Goal: Browse casually: Explore the website without a specific task or goal

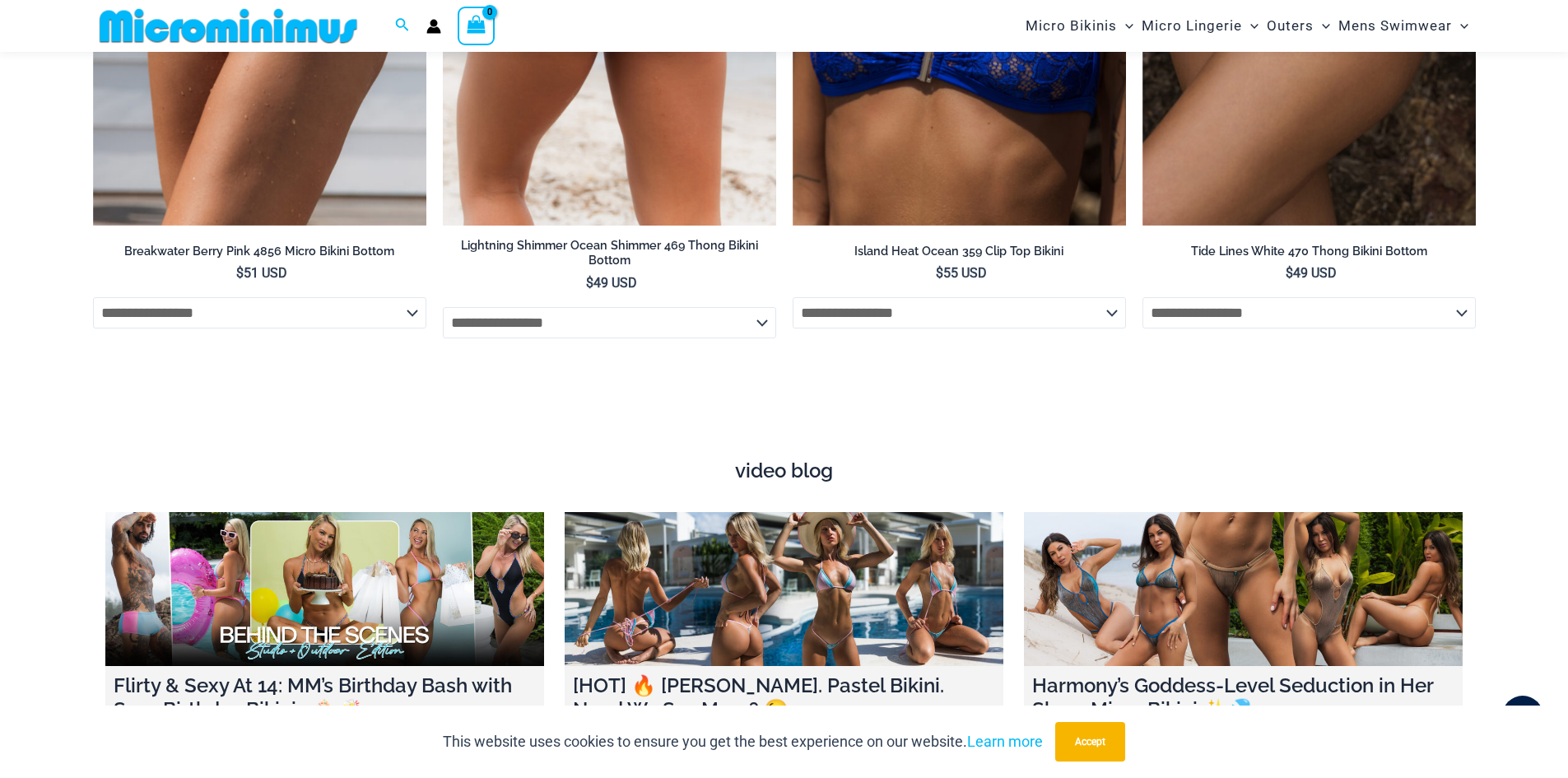
scroll to position [6157, 0]
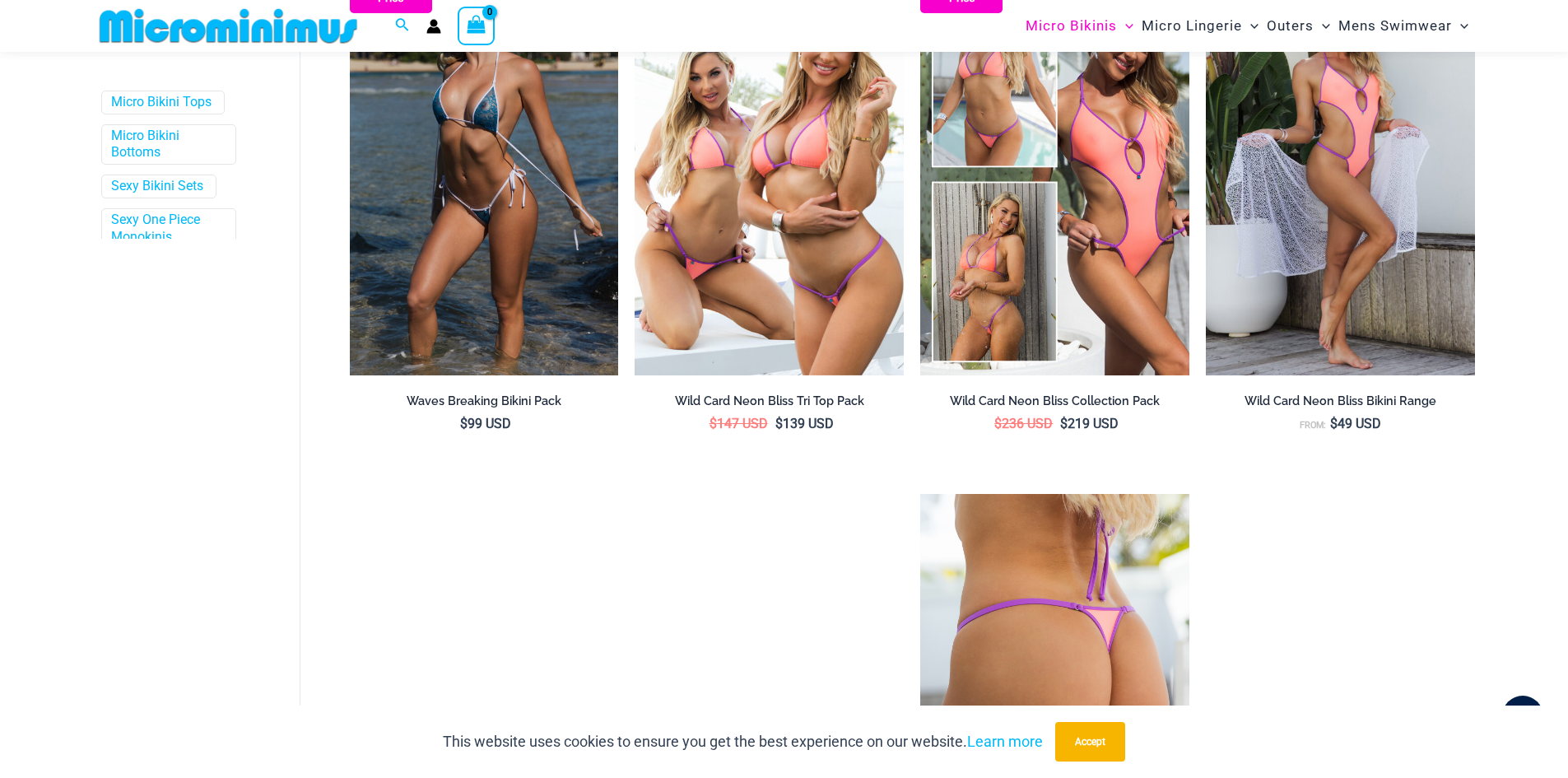
scroll to position [642, 0]
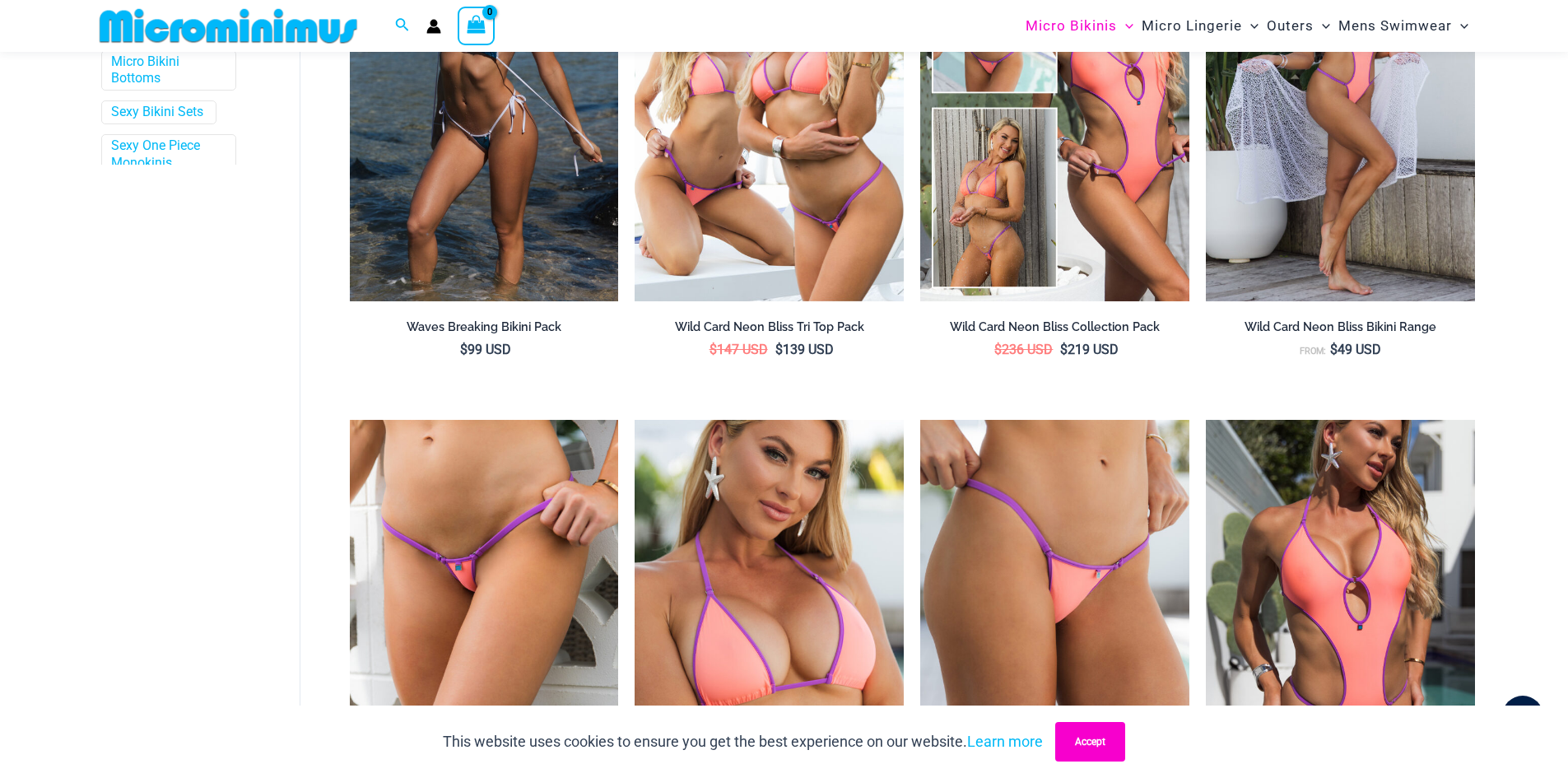
click at [1111, 745] on button "Accept" at bounding box center [1089, 742] width 70 height 40
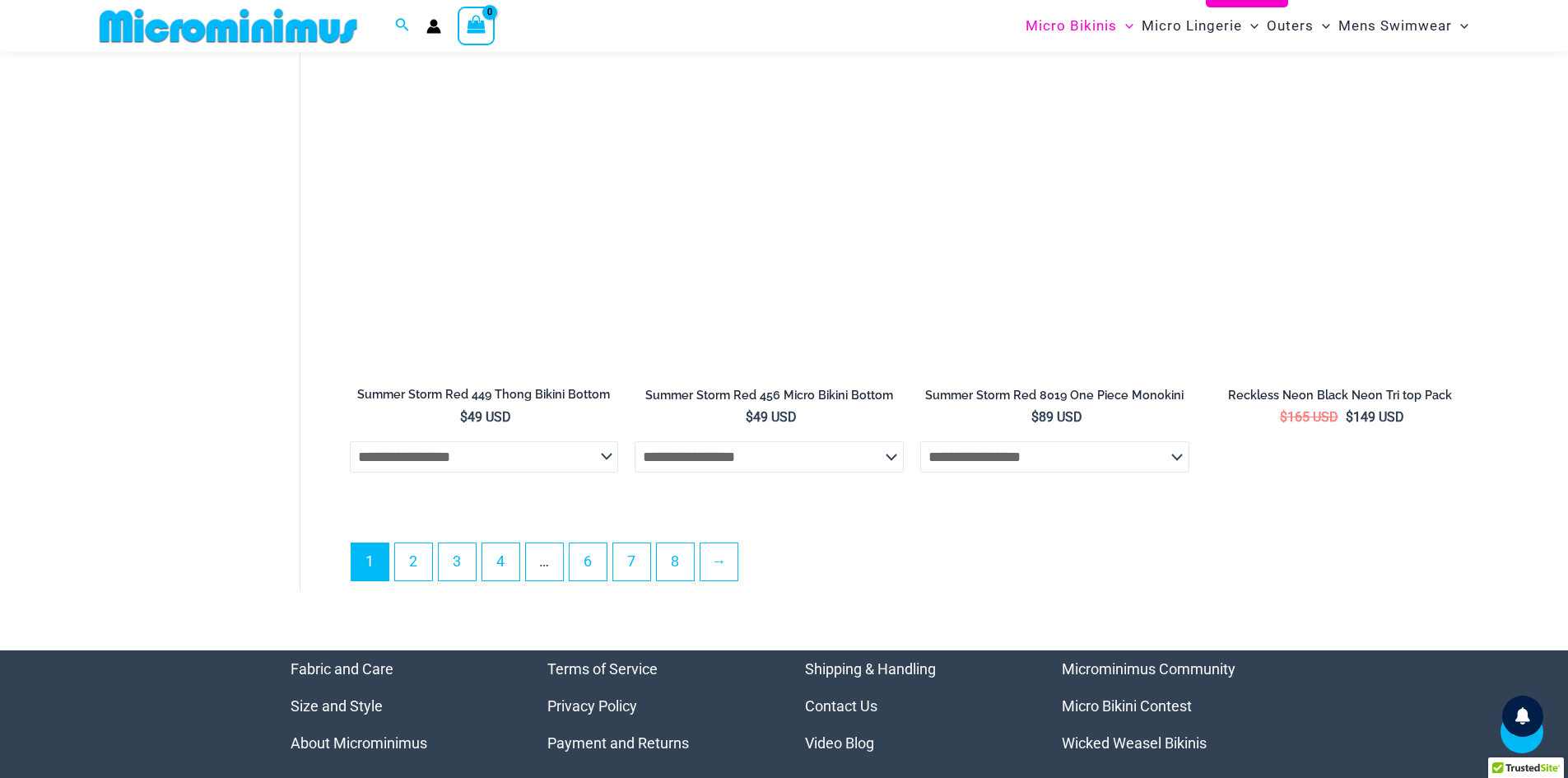
scroll to position [4511, 0]
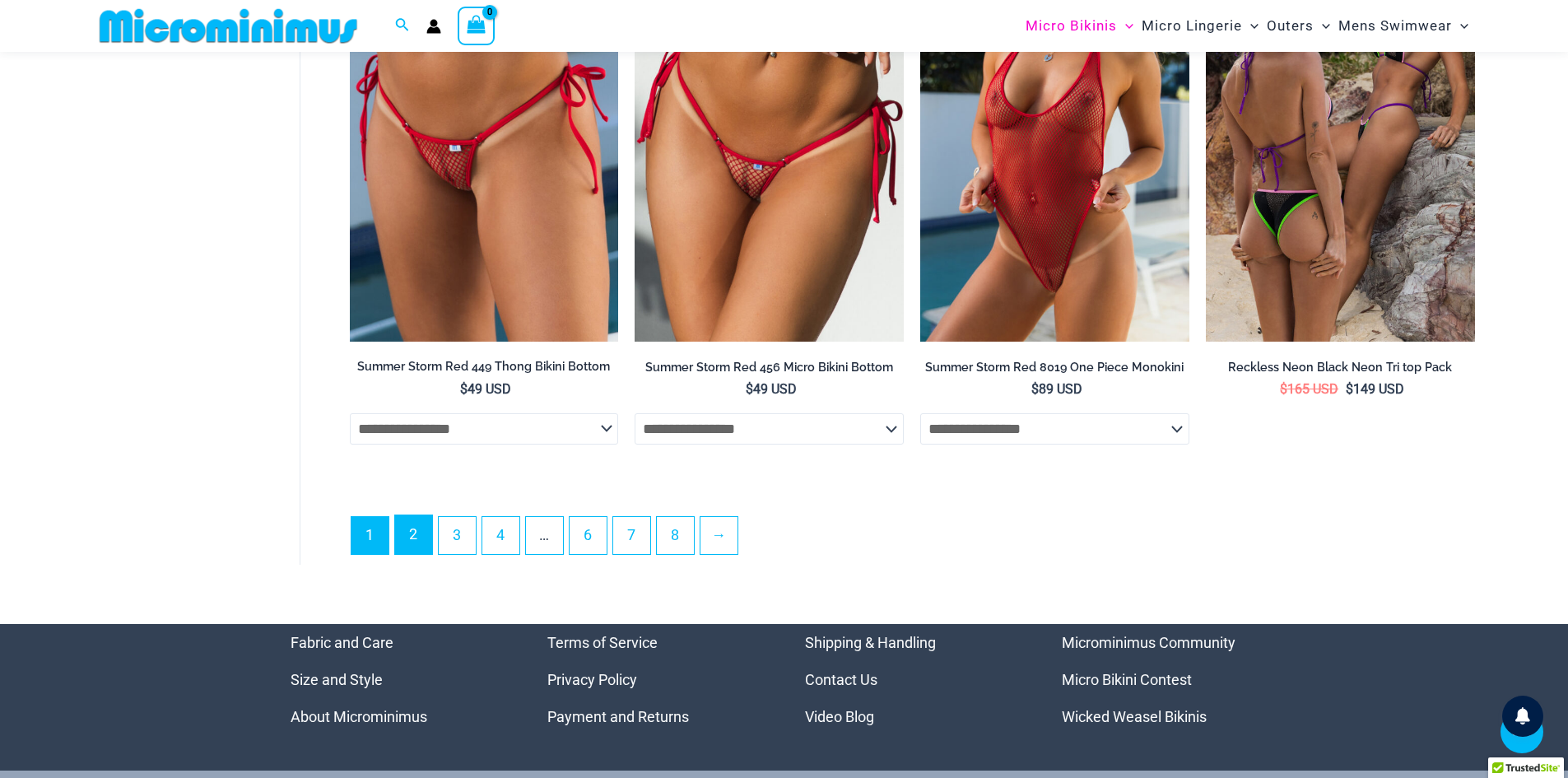
click at [423, 552] on link "2" at bounding box center [413, 534] width 37 height 39
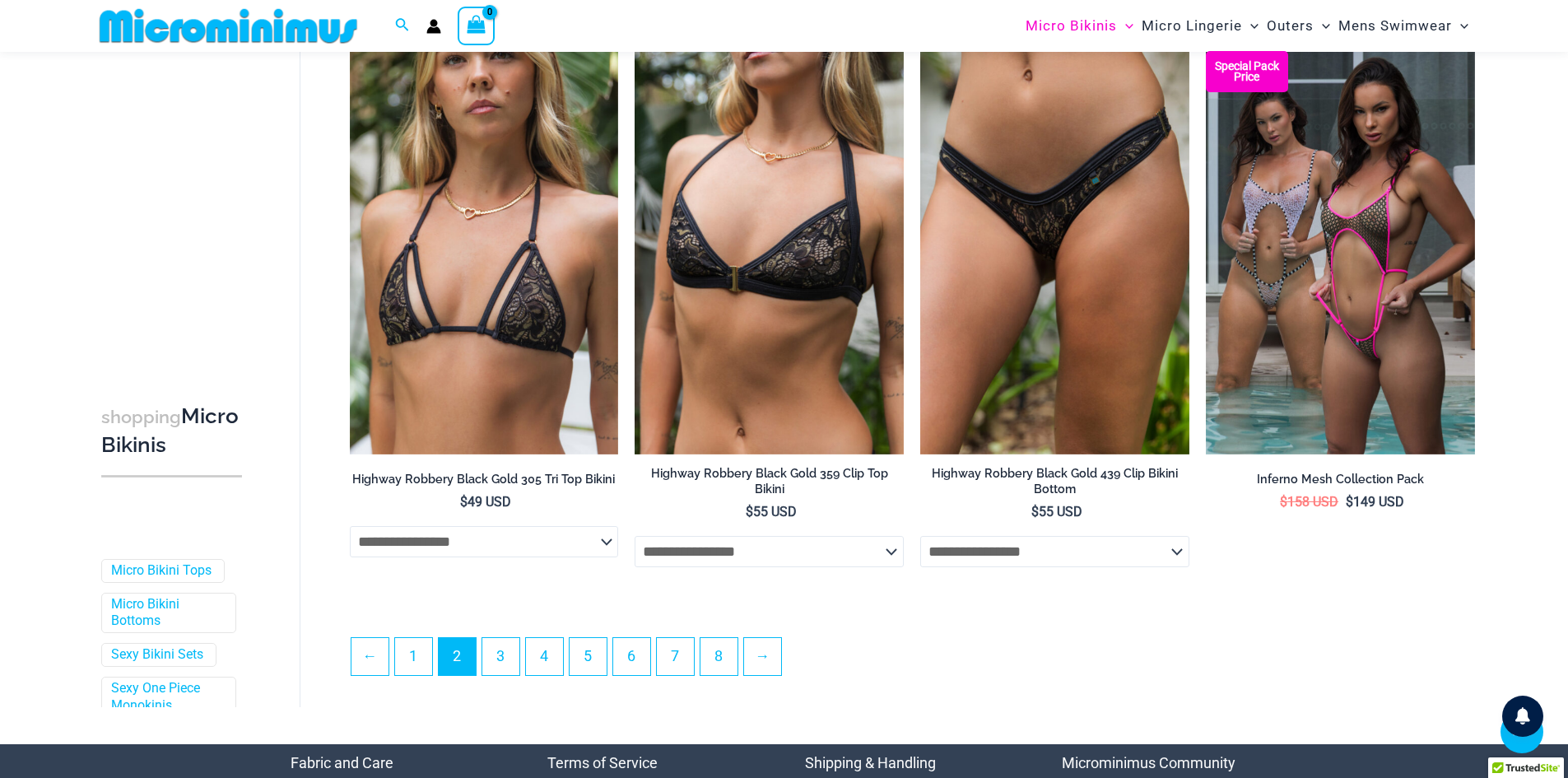
scroll to position [4441, 0]
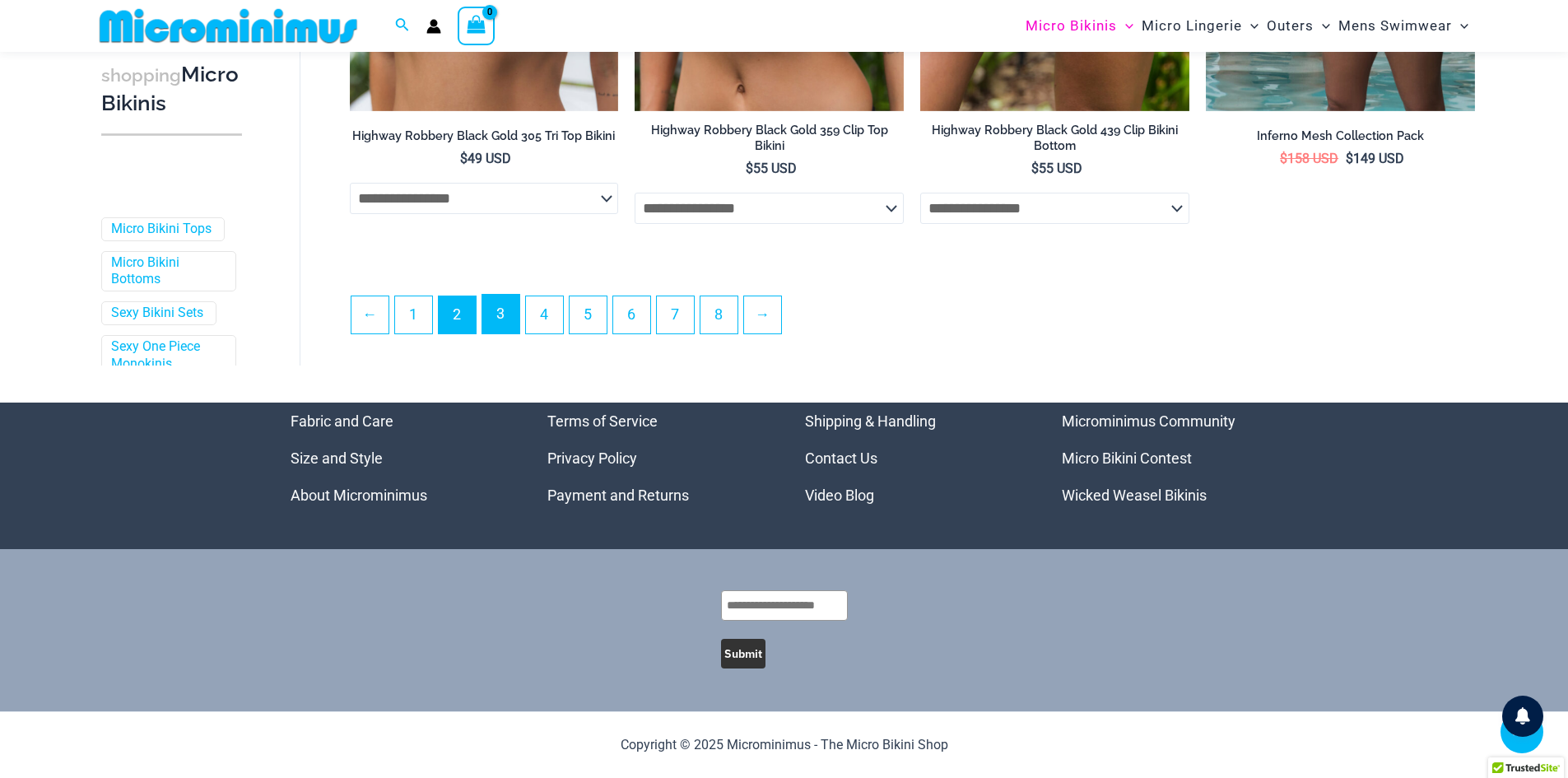
click at [503, 320] on link "3" at bounding box center [500, 314] width 37 height 39
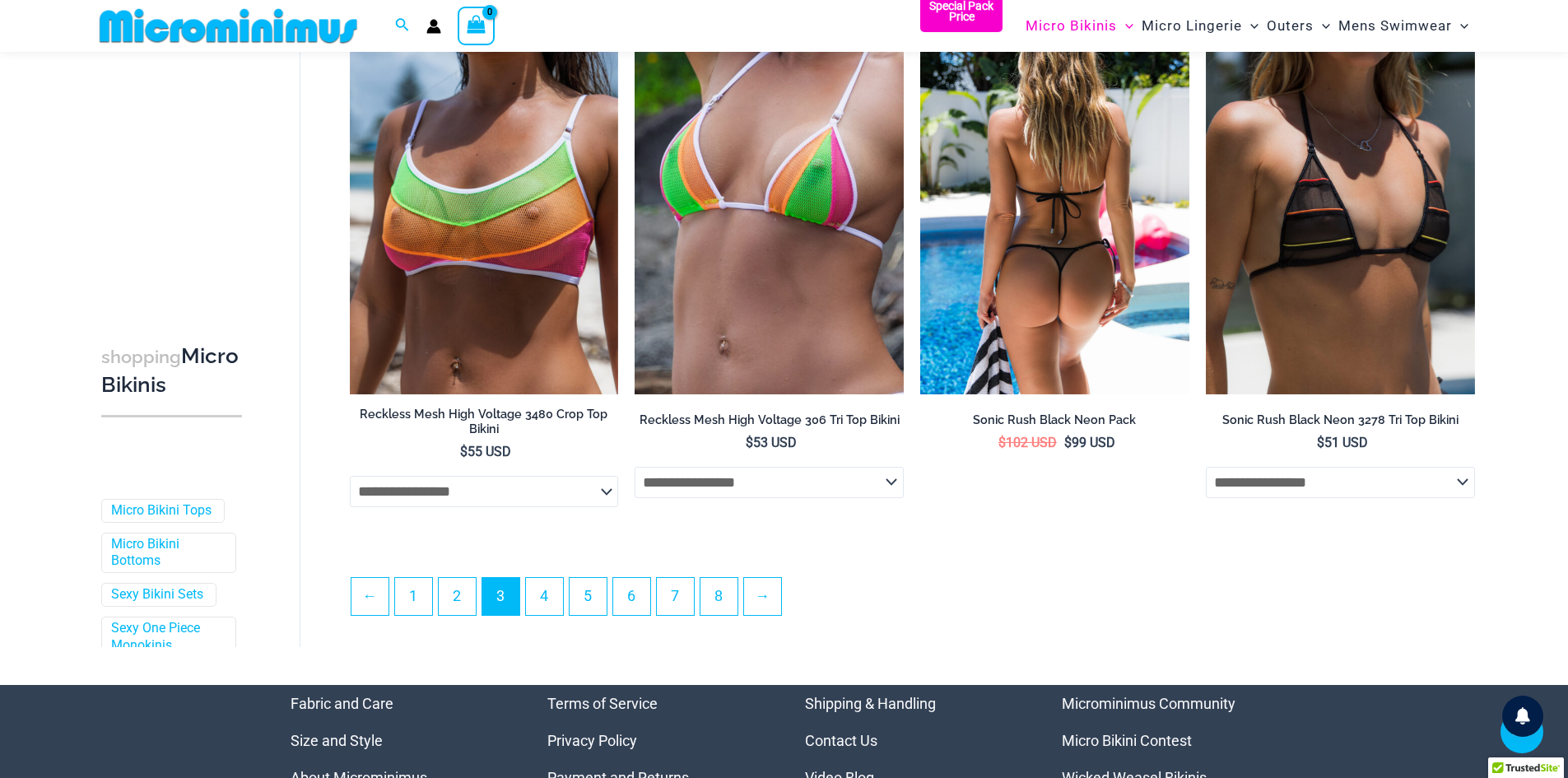
scroll to position [4008, 0]
